Goal: Find specific page/section: Find specific page/section

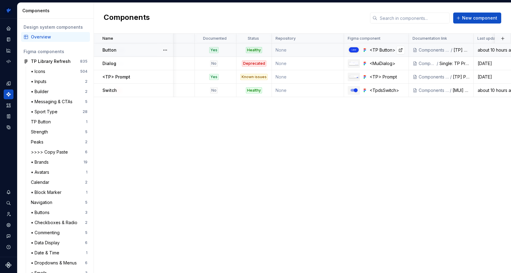
scroll to position [0, 114]
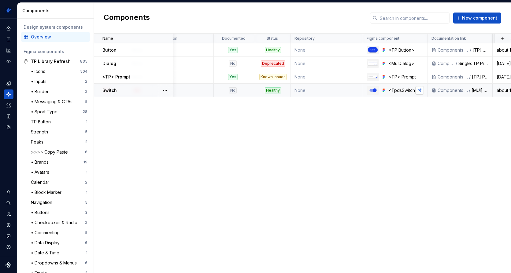
click at [420, 92] on link at bounding box center [419, 90] width 9 height 9
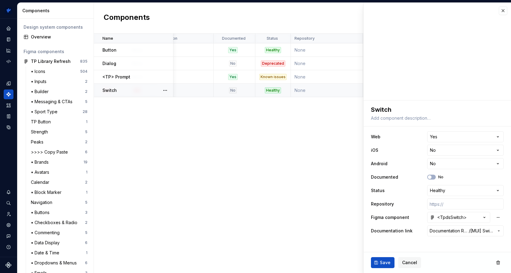
type textarea "*"
click at [137, 108] on div "Name Web iOS Android Description Documented Status Repository Figma component D…" at bounding box center [302, 154] width 417 height 240
click at [505, 13] on button "button" at bounding box center [502, 10] width 9 height 9
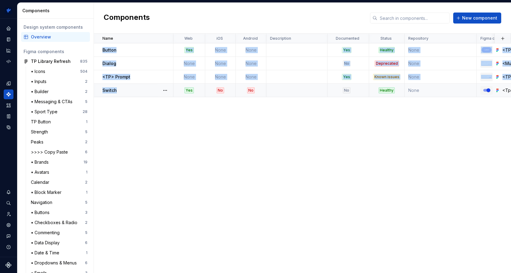
drag, startPoint x: 101, startPoint y: 48, endPoint x: 106, endPoint y: 95, distance: 47.0
click at [106, 95] on tbody "Button Yes None None Yes Healthy None <TP Button> Components - Archive / [TP] B…" at bounding box center [379, 70] width 571 height 54
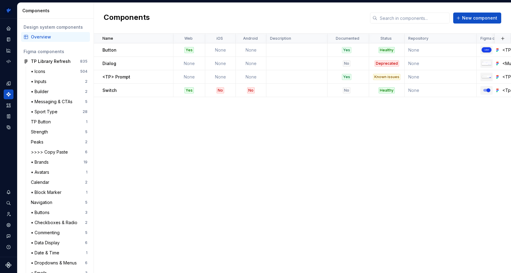
click at [125, 110] on div "Name Web iOS Android Description Documented Status Repository Figma component D…" at bounding box center [302, 154] width 417 height 240
click at [130, 38] on div "Name" at bounding box center [135, 38] width 67 height 5
click at [111, 39] on p "Name" at bounding box center [107, 38] width 11 height 5
click at [123, 41] on div "Name" at bounding box center [135, 38] width 67 height 5
click at [182, 39] on div "Web" at bounding box center [189, 38] width 24 height 5
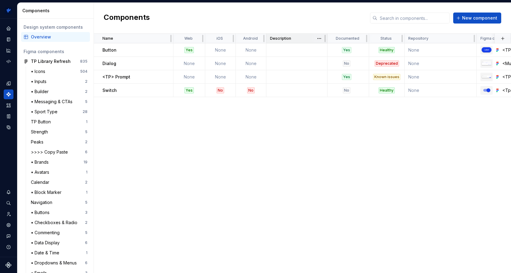
click at [287, 38] on p "Description" at bounding box center [280, 38] width 21 height 5
click at [287, 39] on p "Description" at bounding box center [280, 38] width 21 height 5
click at [166, 38] on html "TrainingPeaks SH Design system data Components Design system components Overvie…" at bounding box center [255, 136] width 511 height 273
click at [173, 61] on div "Sort descending" at bounding box center [192, 60] width 40 height 6
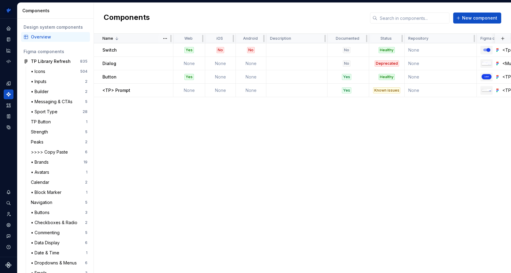
click at [116, 38] on icon at bounding box center [116, 38] width 5 height 5
click at [164, 39] on html "TrainingPeaks SH Design system data Components Design system components Overvie…" at bounding box center [255, 136] width 511 height 273
click at [167, 48] on icon at bounding box center [167, 50] width 5 height 5
